Goal: Information Seeking & Learning: Learn about a topic

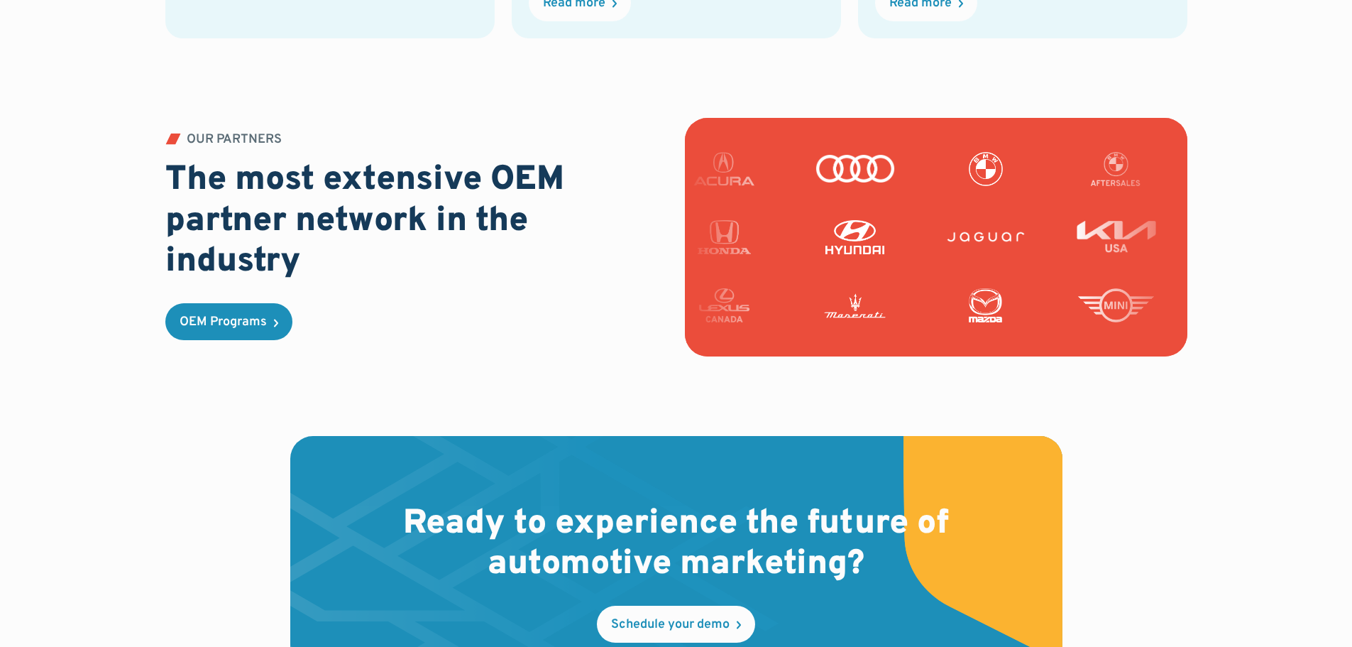
scroll to position [3621, 0]
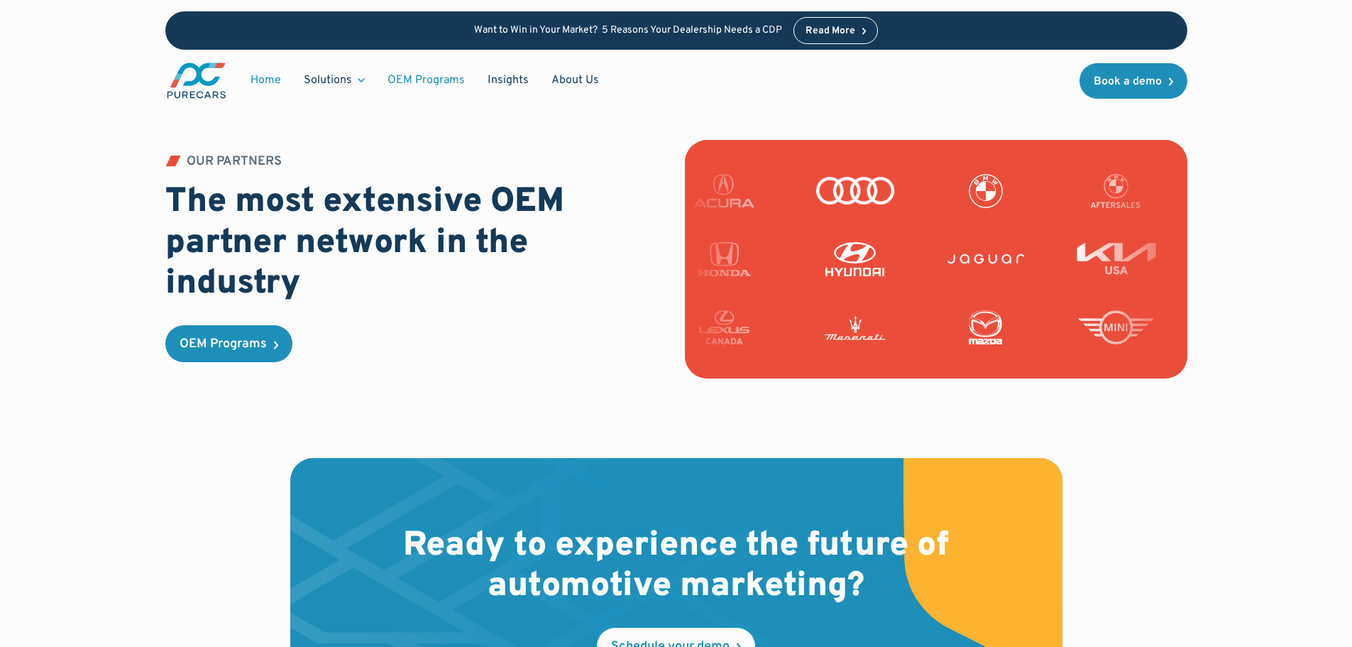
click at [437, 77] on link "OEM Programs" at bounding box center [426, 80] width 100 height 27
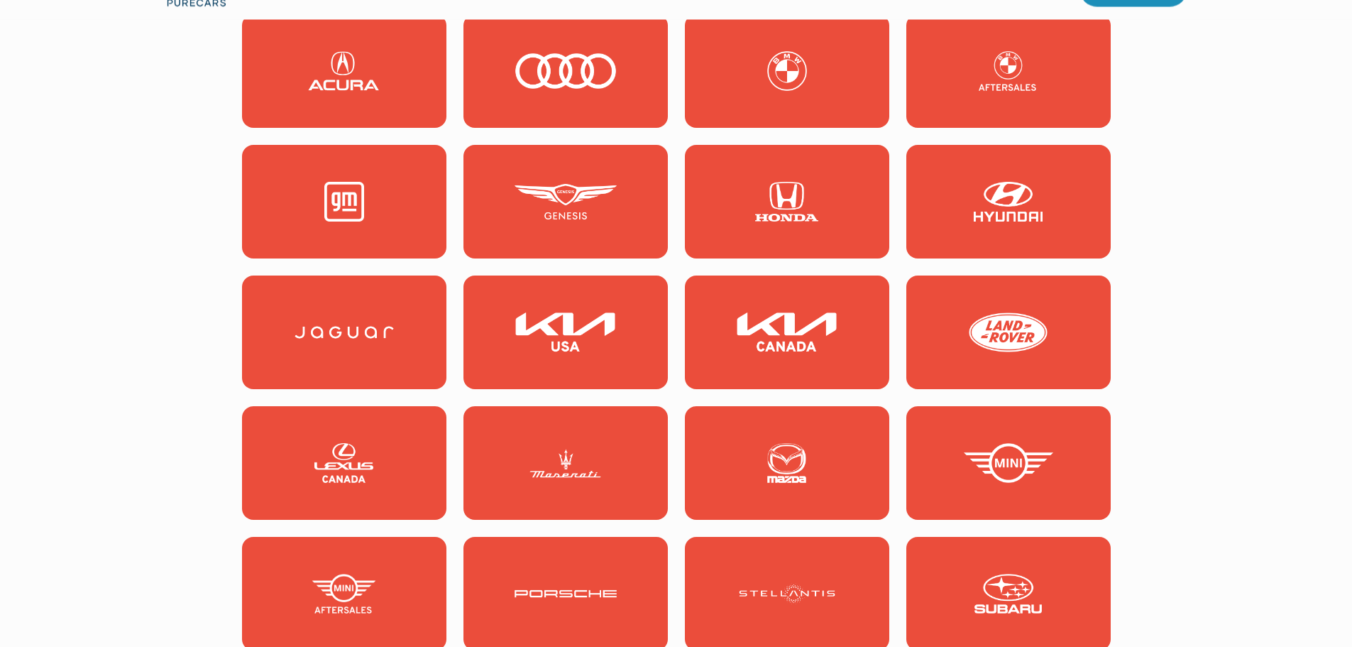
scroll to position [1420, 0]
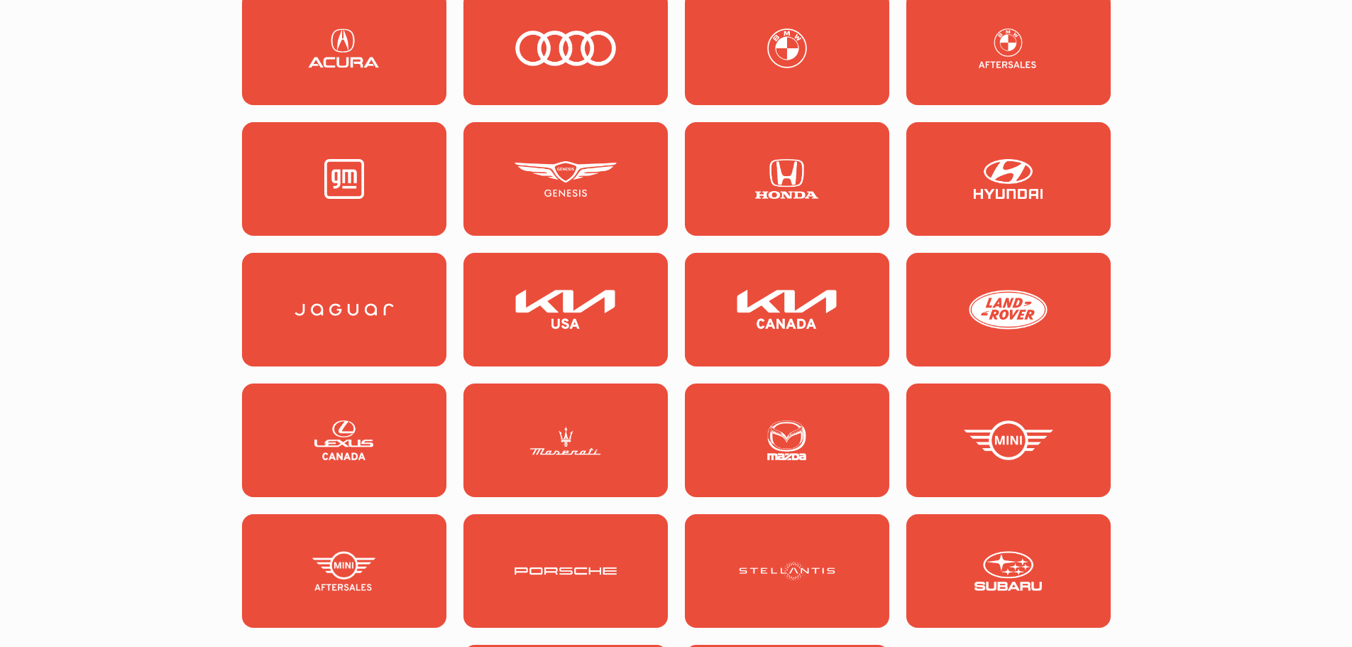
click at [383, 186] on img at bounding box center [344, 179] width 102 height 40
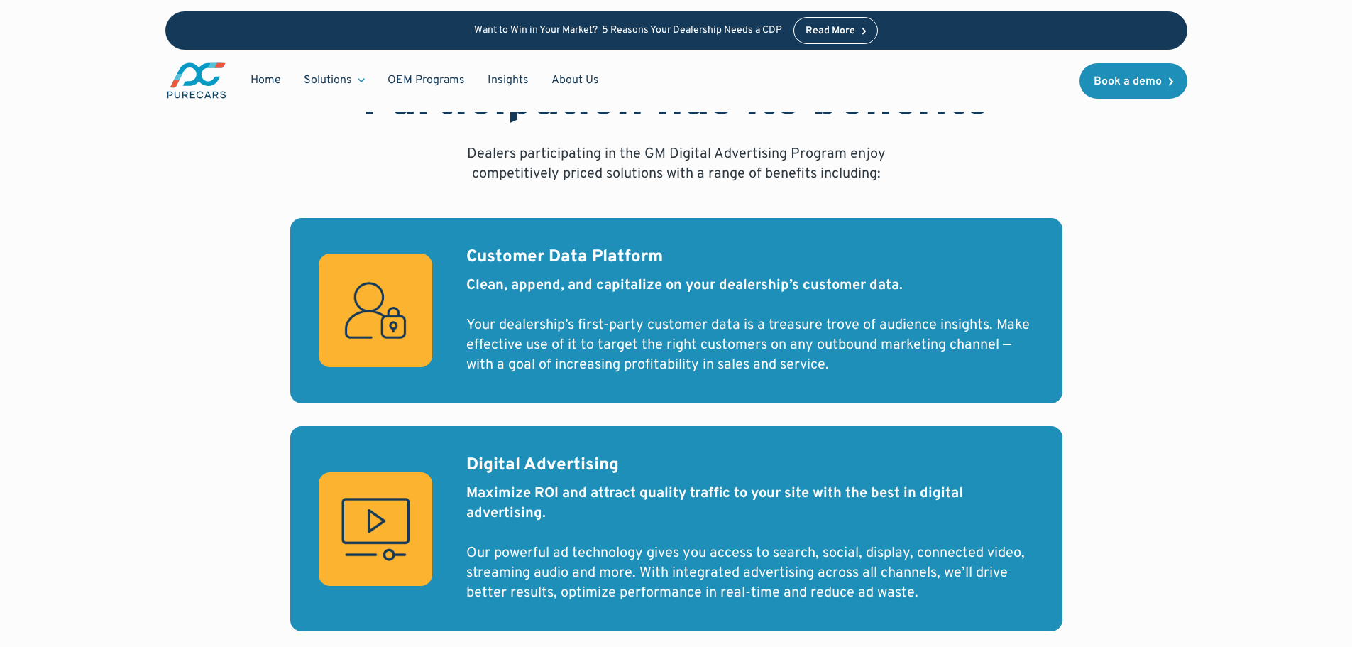
scroll to position [781, 0]
